Goal: Unclear

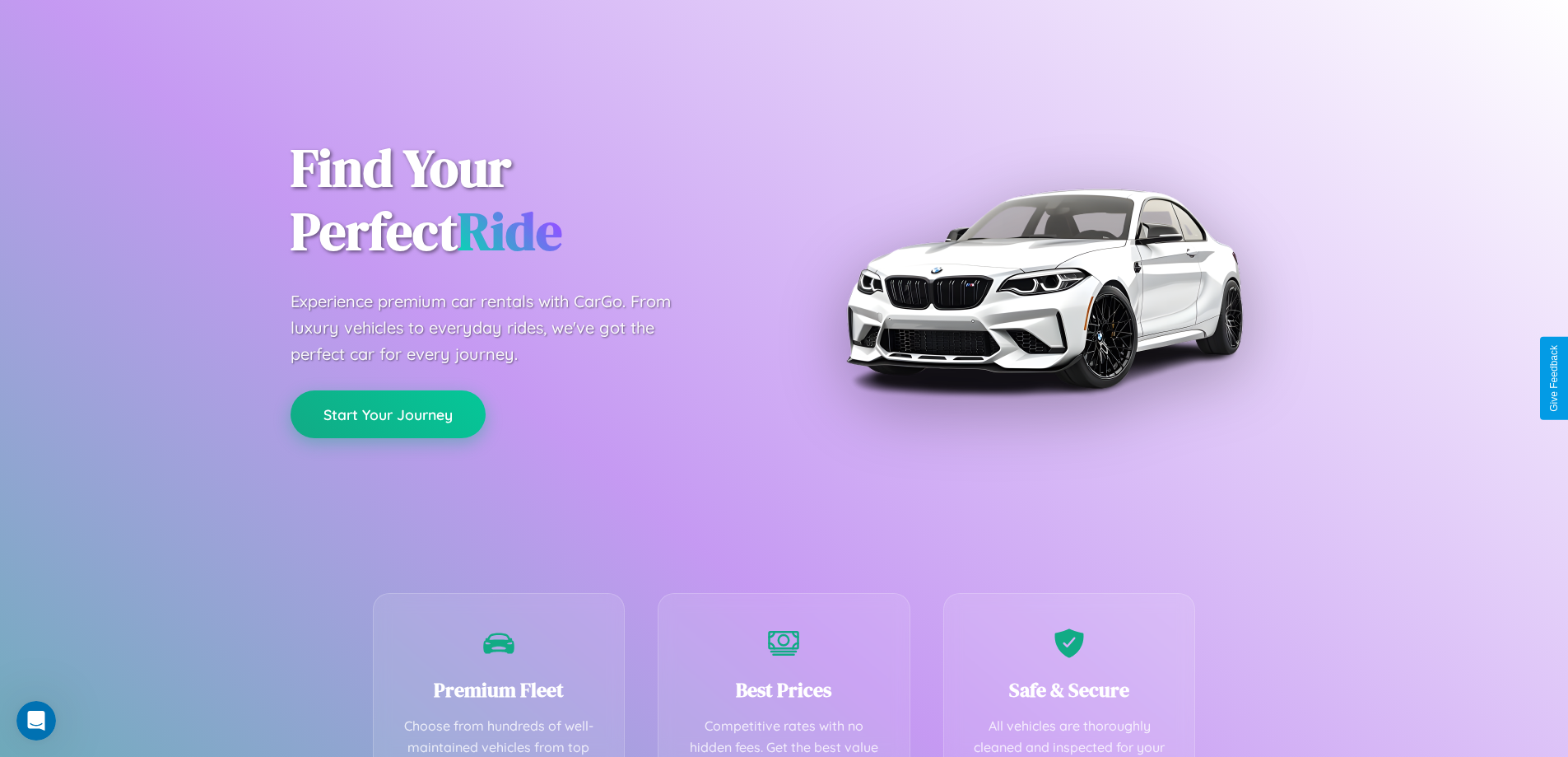
click at [387, 414] on button "Start Your Journey" at bounding box center [388, 414] width 195 height 48
click at [387, 413] on button "Start Your Journey" at bounding box center [388, 414] width 195 height 48
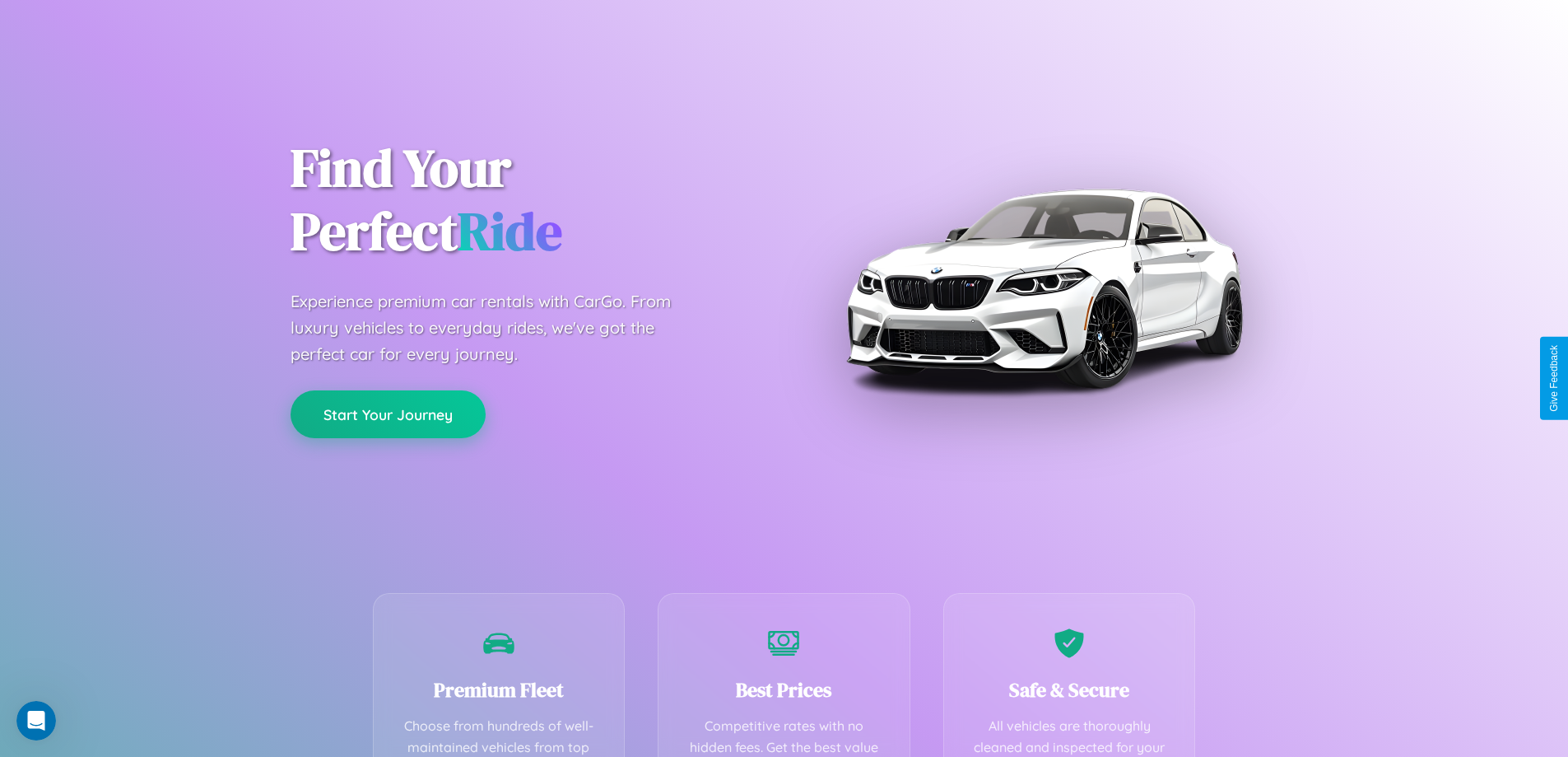
click at [387, 413] on button "Start Your Journey" at bounding box center [388, 414] width 195 height 48
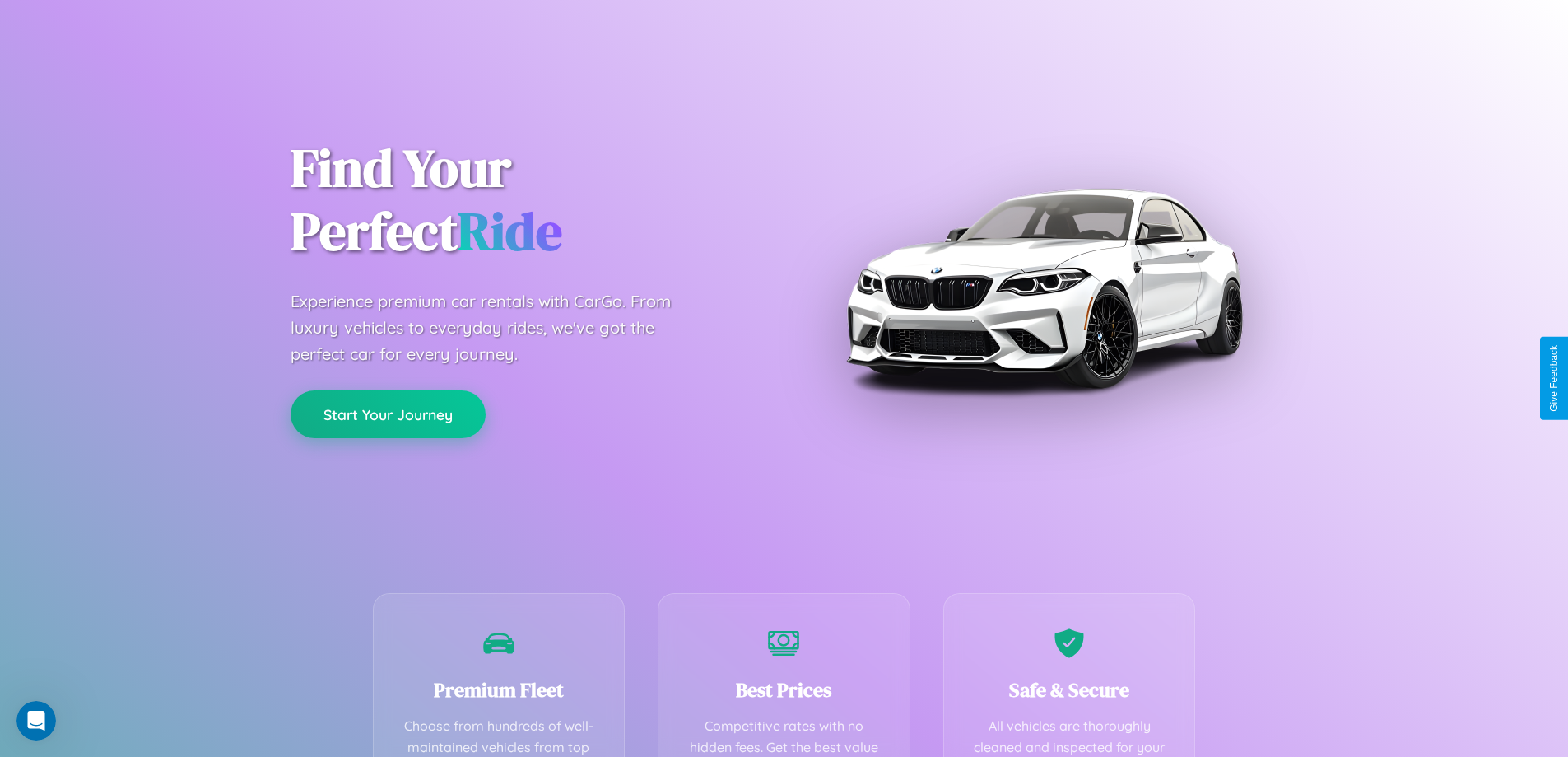
click at [387, 413] on button "Start Your Journey" at bounding box center [388, 414] width 195 height 48
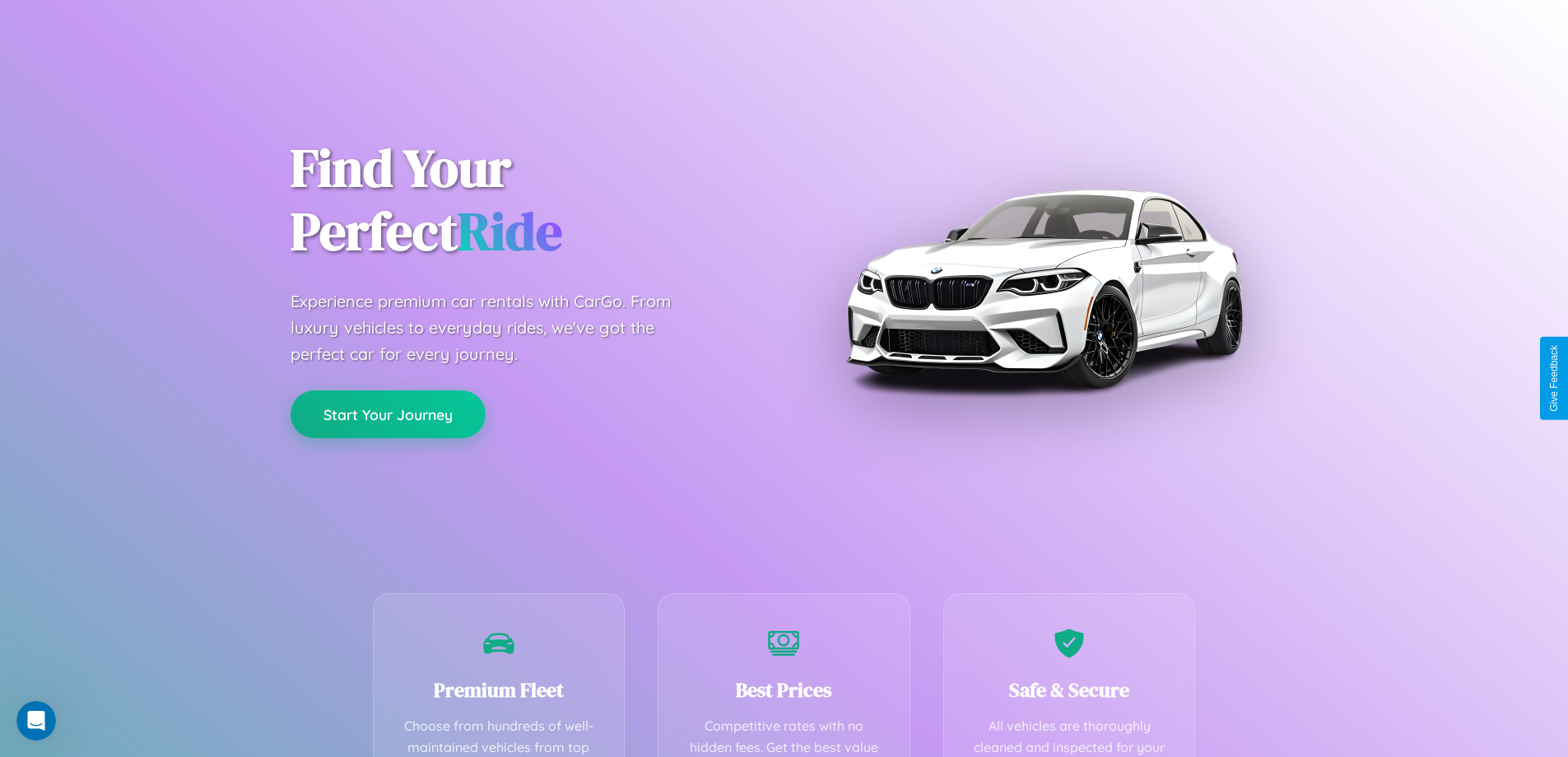
click at [387, 413] on button "Start Your Journey" at bounding box center [388, 414] width 195 height 48
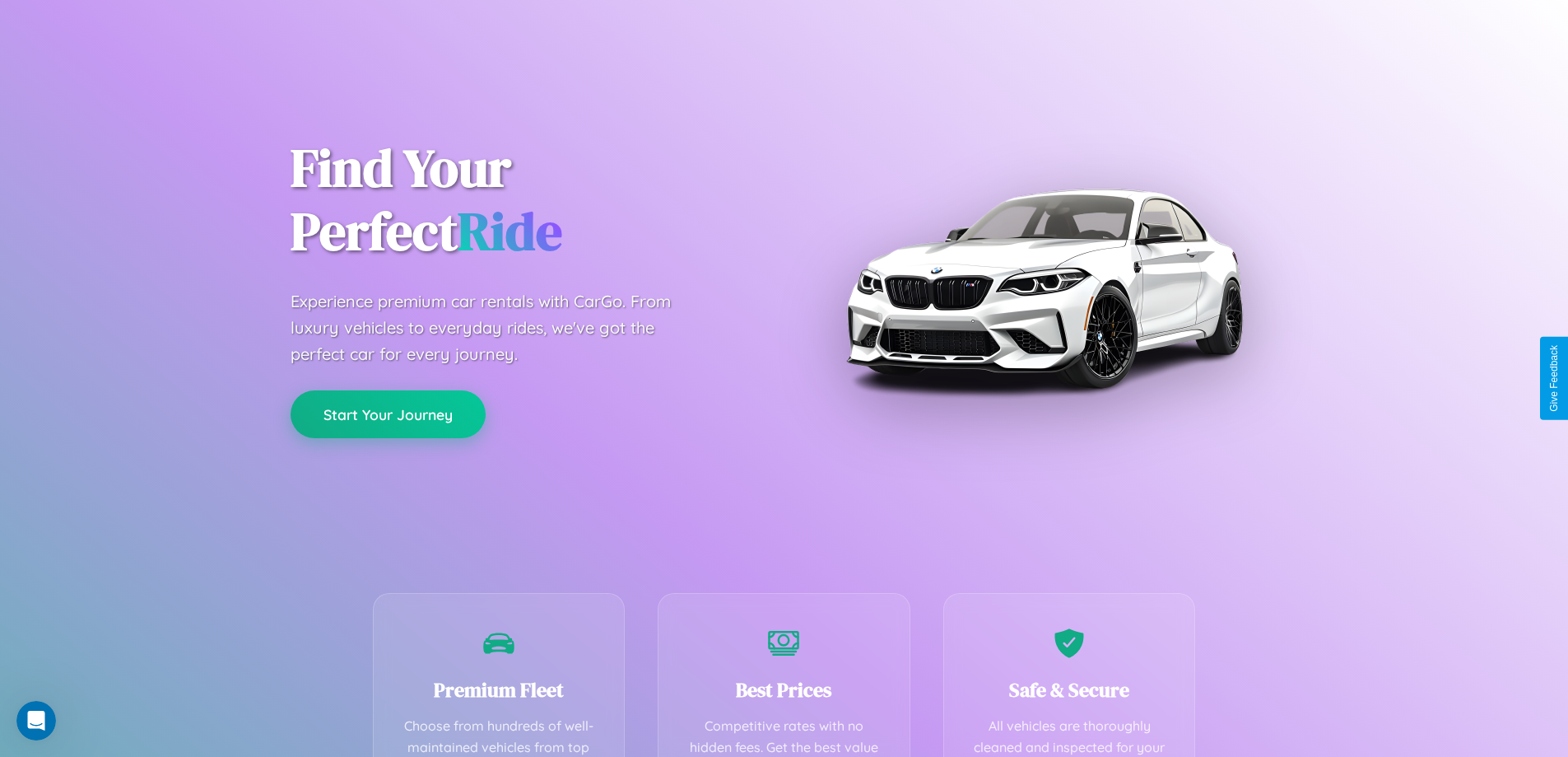
click at [387, 413] on button "Start Your Journey" at bounding box center [388, 414] width 195 height 48
